Goal: Entertainment & Leisure: Consume media (video, audio)

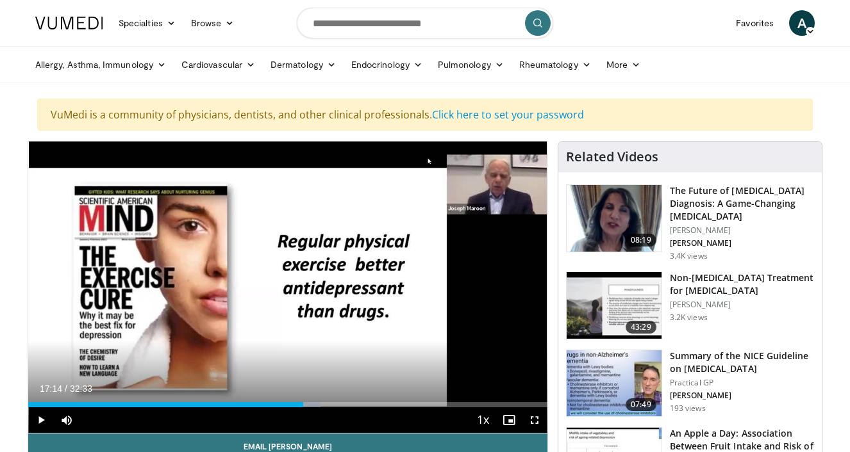
click at [294, 408] on div "Current Time 17:14 / Duration 32:33 Play Skip Backward Skip Forward Mute Loaded…" at bounding box center [287, 421] width 519 height 26
click at [293, 406] on div "Progress Bar" at bounding box center [293, 404] width 1 height 5
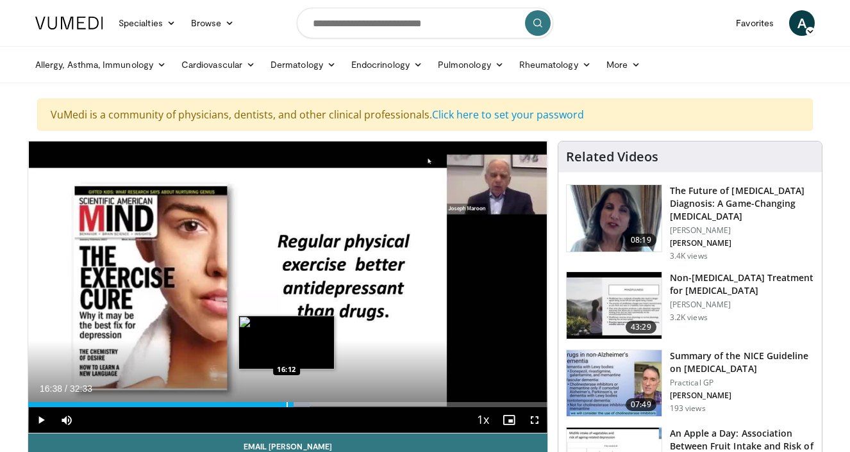
click at [285, 406] on div "Loaded : 54.25% 16:38 16:12" at bounding box center [287, 404] width 519 height 5
click at [282, 406] on div "Progress Bar" at bounding box center [282, 404] width 1 height 5
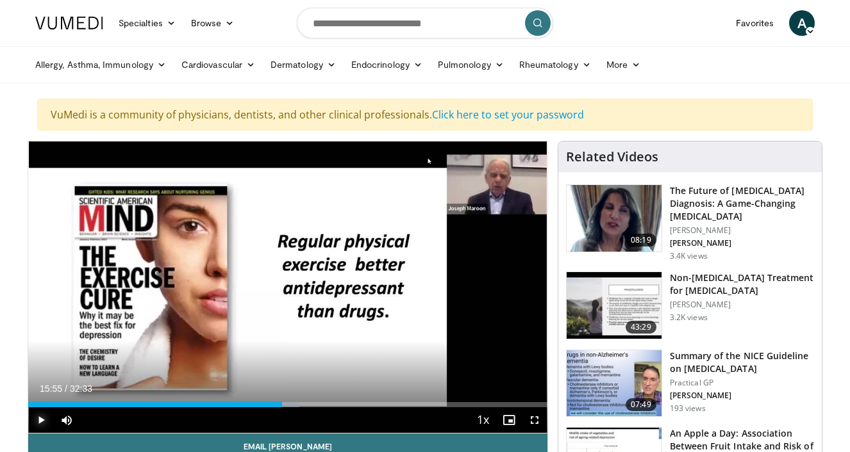
click at [38, 416] on span "Video Player" at bounding box center [41, 421] width 26 height 26
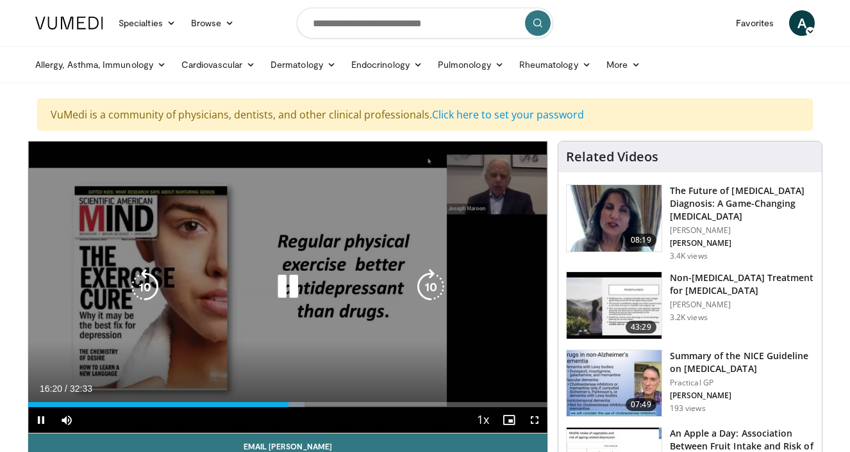
click at [357, 333] on div "10 seconds Tap to unmute" at bounding box center [287, 288] width 519 height 292
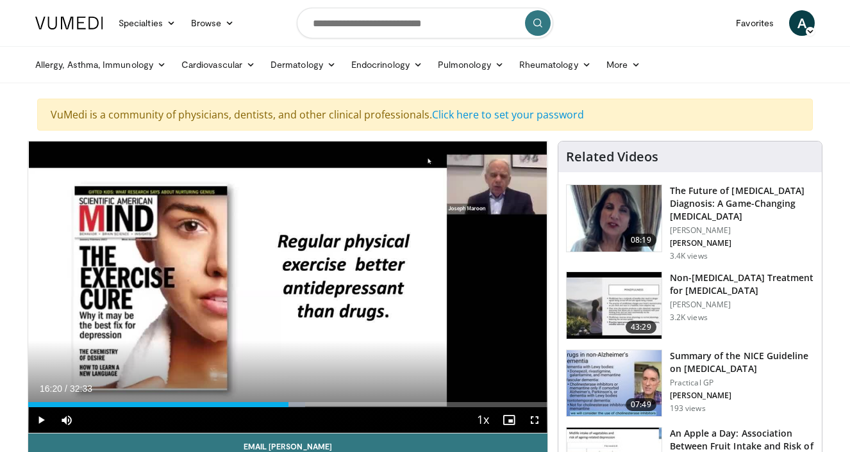
click at [357, 333] on div "10 seconds Tap to unmute" at bounding box center [287, 288] width 519 height 292
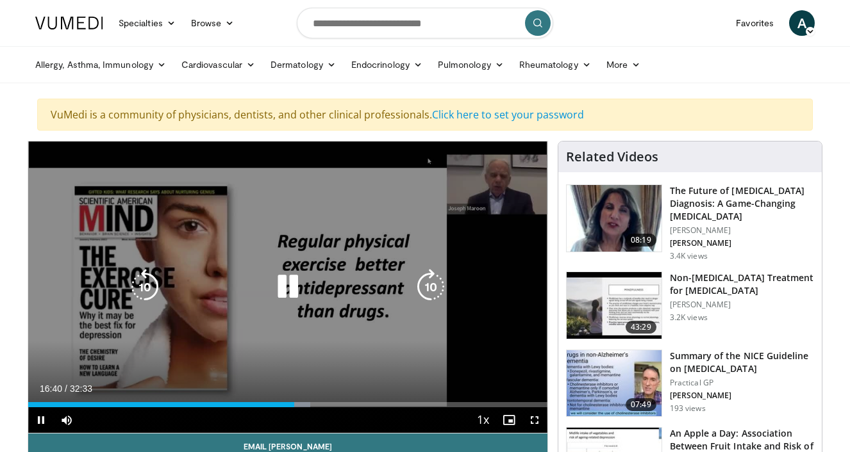
click at [340, 269] on div "10 seconds Tap to unmute" at bounding box center [287, 288] width 519 height 292
click at [287, 288] on icon "Video Player" at bounding box center [288, 287] width 36 height 36
click at [249, 250] on div "10 seconds Tap to unmute" at bounding box center [287, 288] width 519 height 292
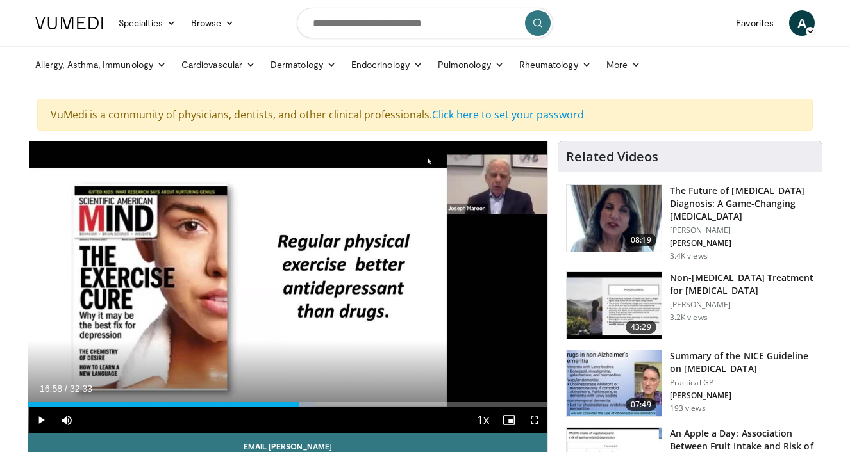
click at [249, 250] on div "10 seconds Tap to unmute" at bounding box center [287, 288] width 519 height 292
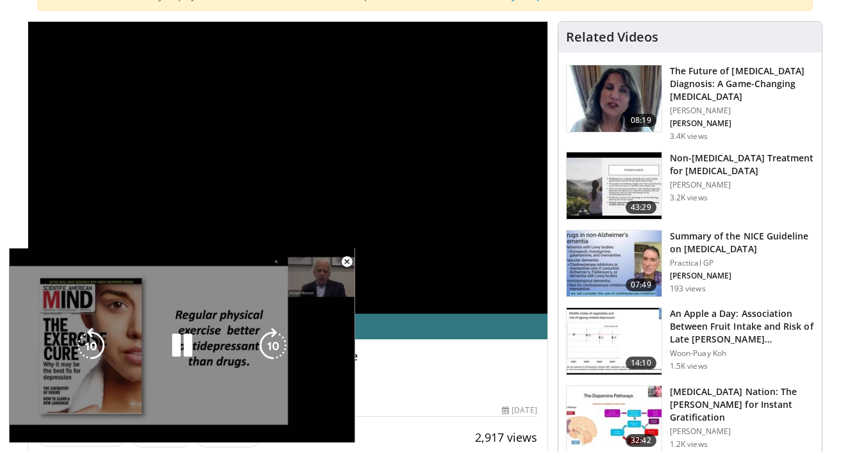
scroll to position [31, 0]
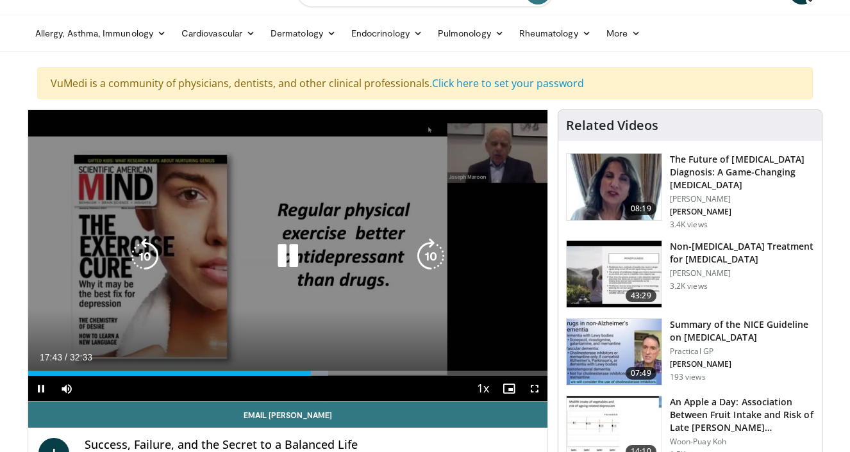
click at [306, 220] on div "10 seconds Tap to unmute" at bounding box center [287, 256] width 519 height 292
click at [282, 251] on icon "Video Player" at bounding box center [288, 256] width 36 height 36
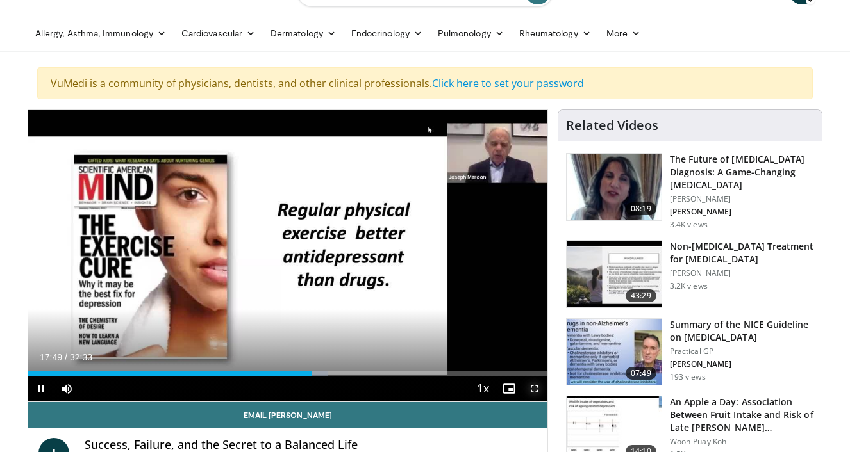
click at [534, 390] on span "Video Player" at bounding box center [535, 389] width 26 height 26
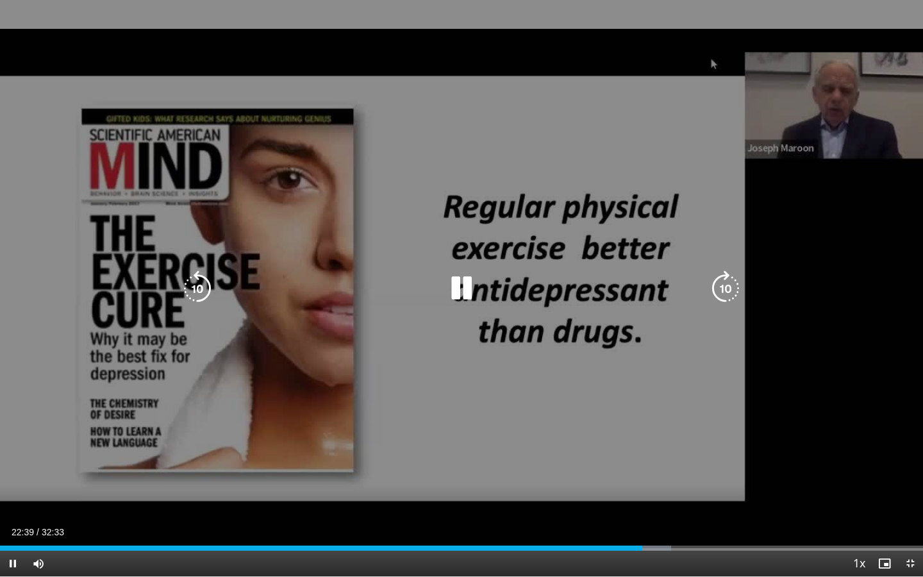
click at [463, 301] on icon "Video Player" at bounding box center [461, 288] width 36 height 36
click at [450, 284] on icon "Video Player" at bounding box center [461, 288] width 36 height 36
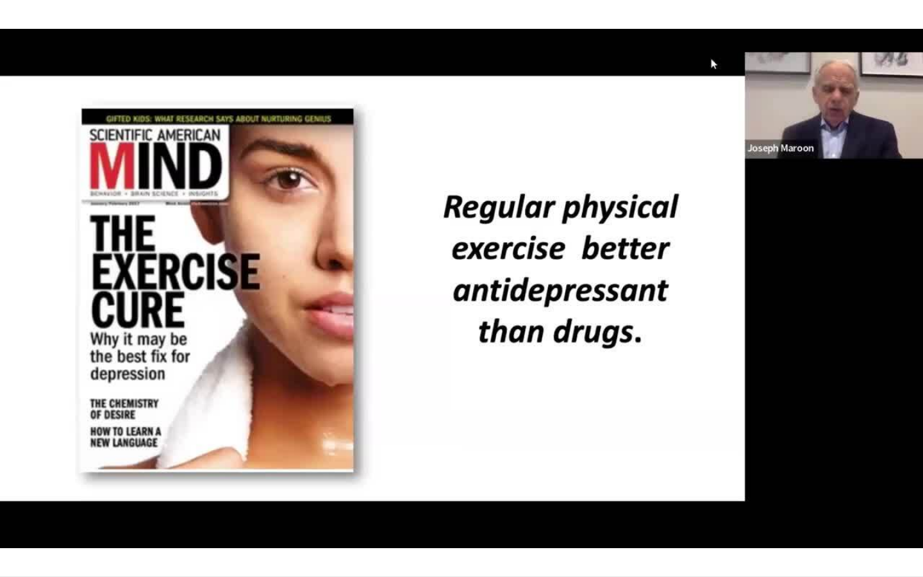
click at [450, 284] on div "10 seconds Tap to unmute" at bounding box center [461, 288] width 923 height 576
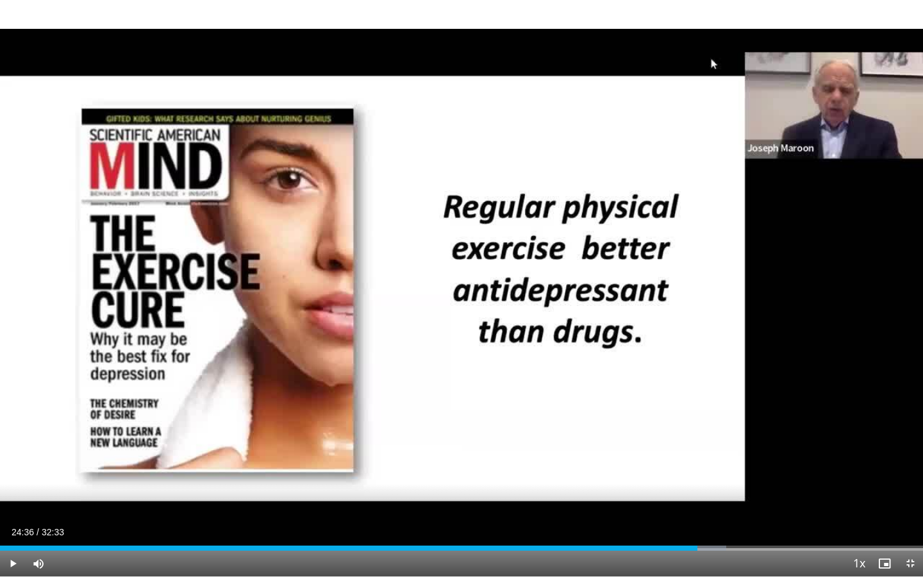
click at [450, 284] on div "10 seconds Tap to unmute" at bounding box center [461, 288] width 923 height 576
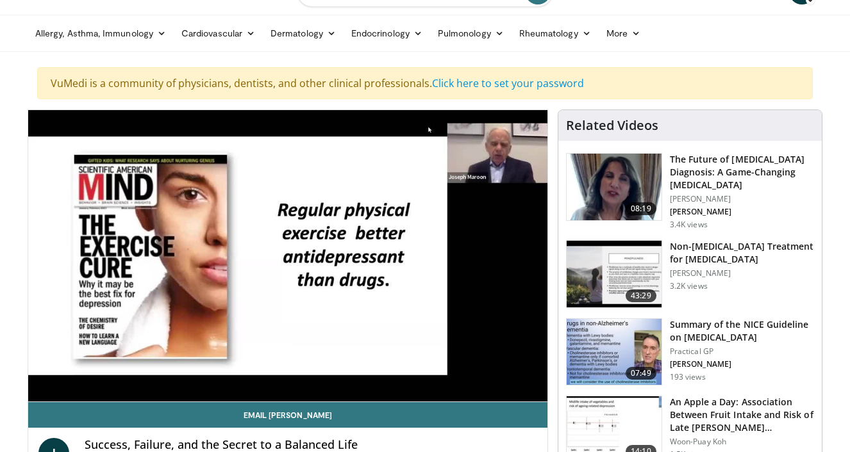
click at [784, 37] on ul "Allergy, [MEDICAL_DATA], Immunology [MEDICAL_DATA] [DEMOGRAPHIC_DATA] Dermatiti…" at bounding box center [425, 33] width 795 height 36
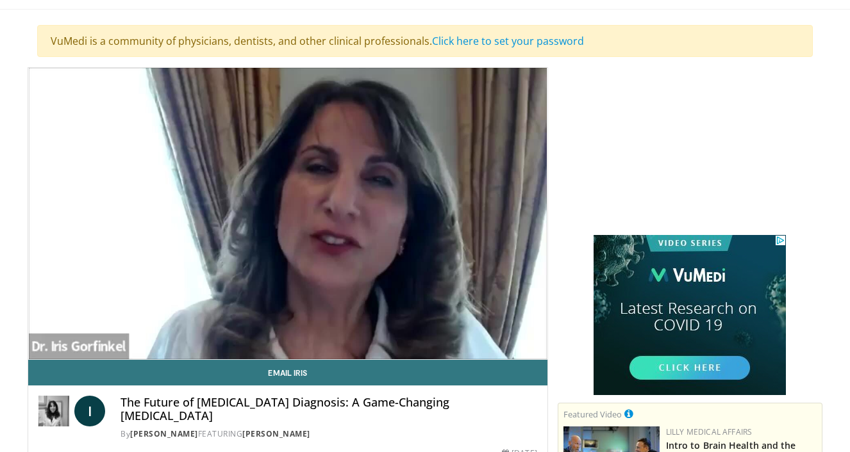
scroll to position [65, 0]
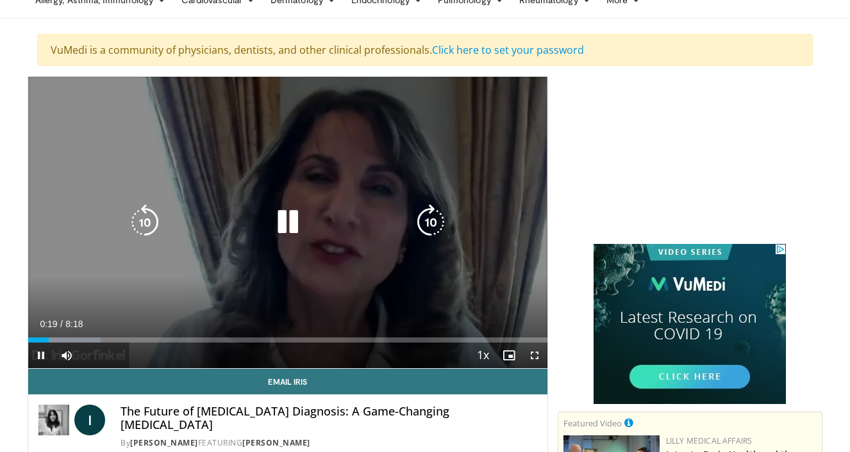
click at [295, 222] on icon "Video Player" at bounding box center [288, 222] width 36 height 36
